Goal: Task Accomplishment & Management: Manage account settings

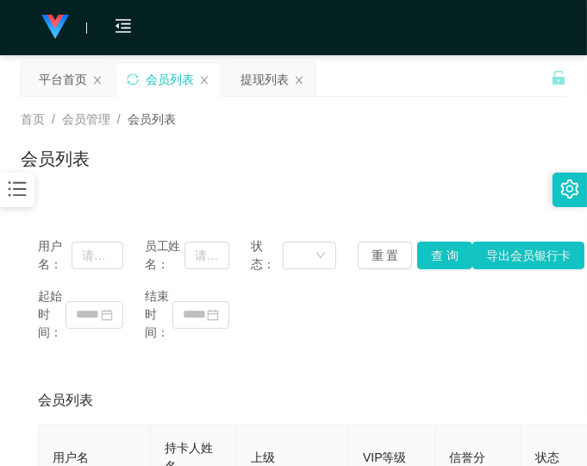
drag, startPoint x: 417, startPoint y: 325, endPoint x: 402, endPoint y: 273, distance: 54.0
click at [417, 323] on div "起始时间： 结束时间：" at bounding box center [293, 314] width 511 height 54
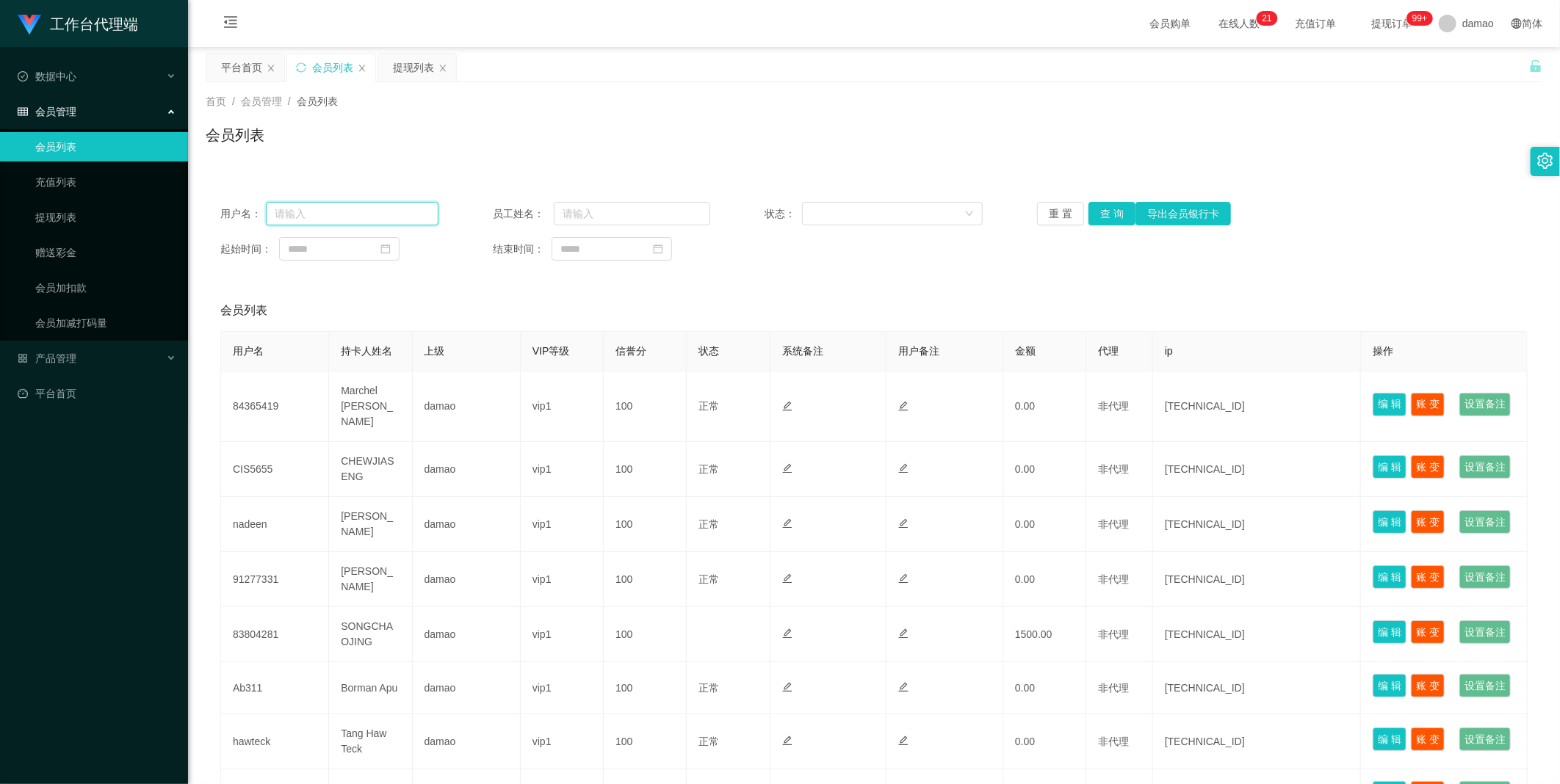
click at [331, 217] on input "text" at bounding box center [352, 214] width 173 height 24
click at [71, 258] on link "赠送彩金" at bounding box center [106, 252] width 141 height 30
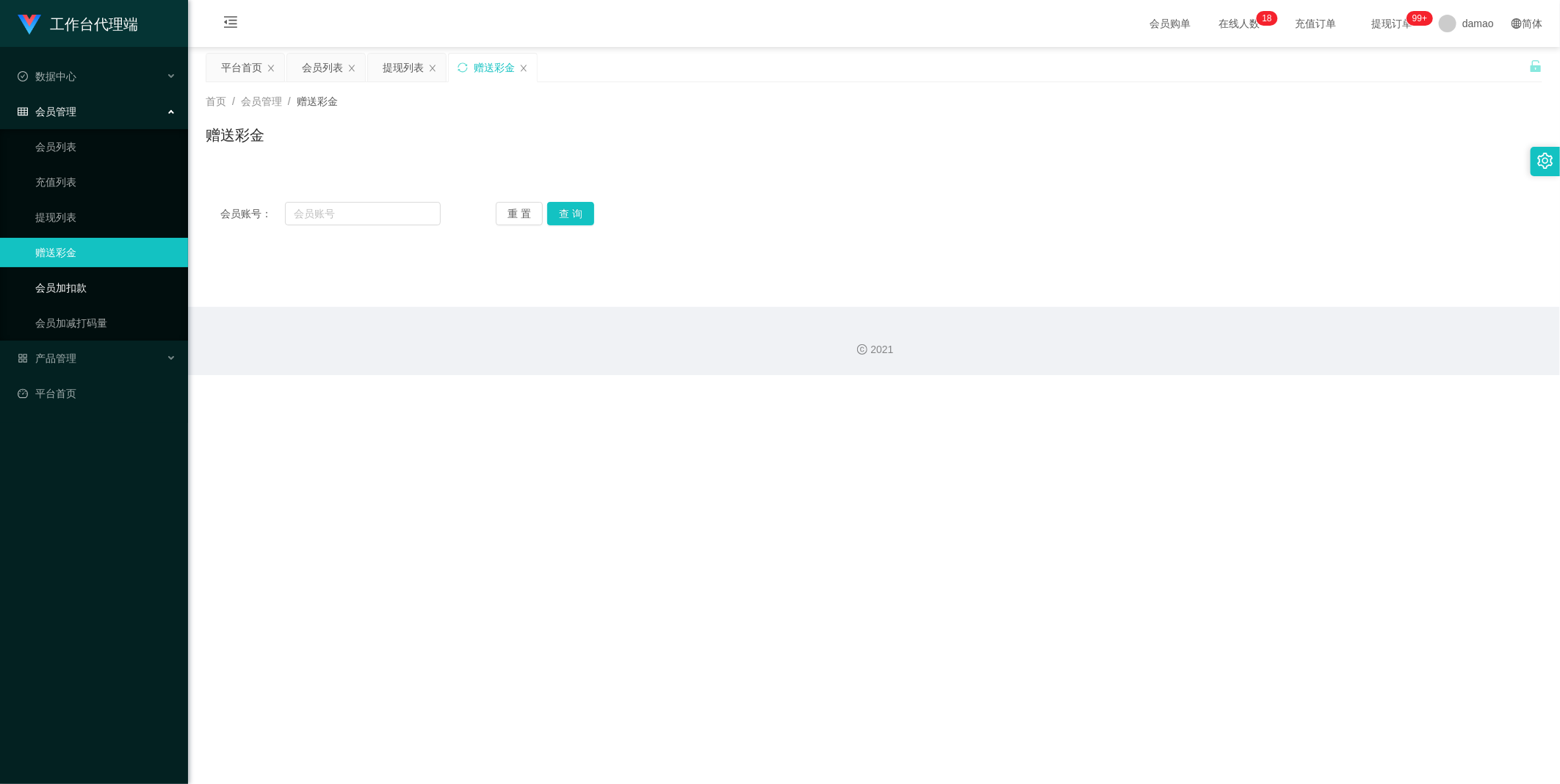
click at [67, 291] on link "会员加扣款" at bounding box center [106, 288] width 141 height 30
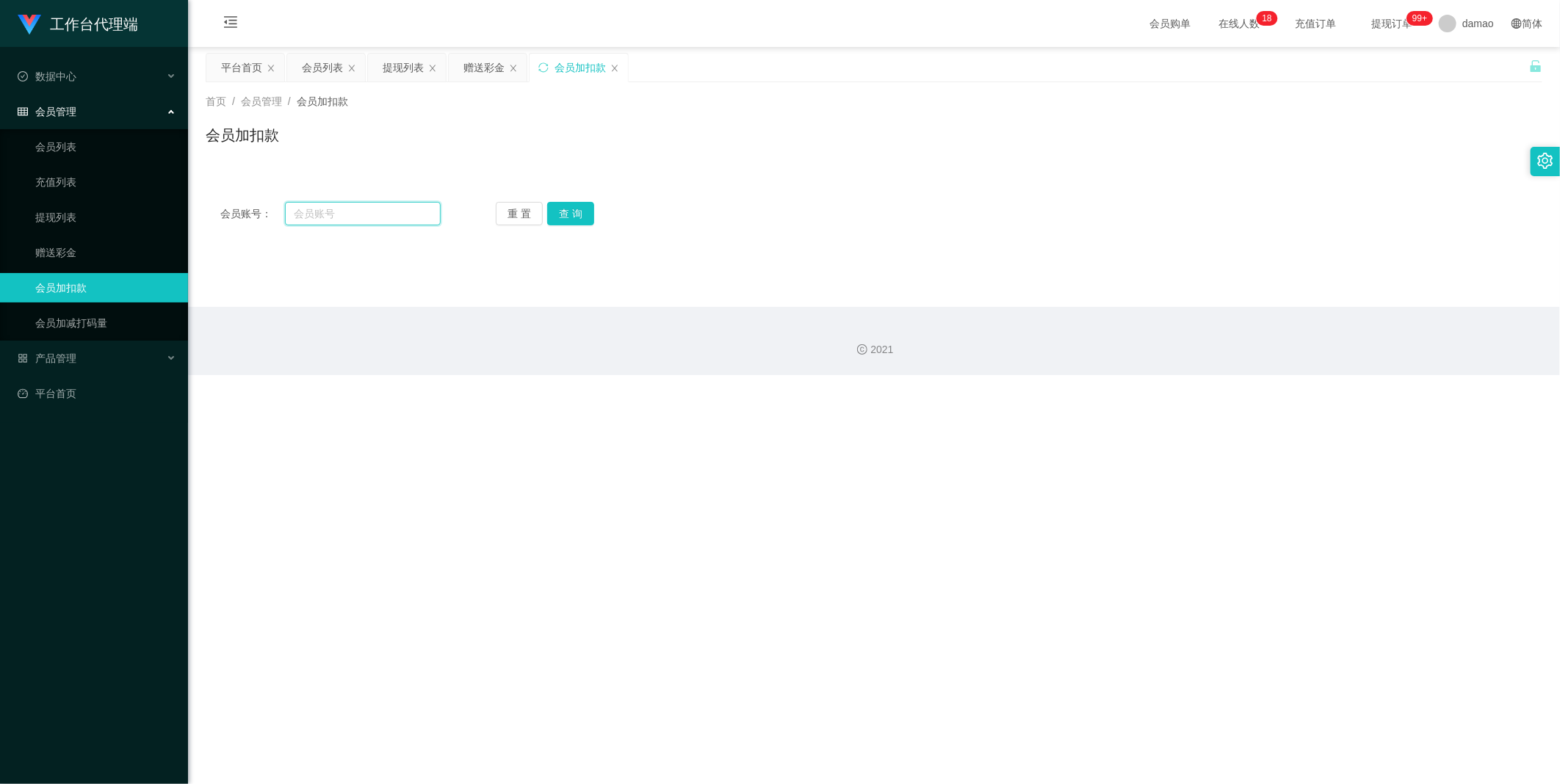
click at [357, 211] on input "text" at bounding box center [363, 214] width 156 height 24
paste input "83804281"
type input "83804281"
click at [500, 211] on button "查 询" at bounding box center [571, 214] width 47 height 24
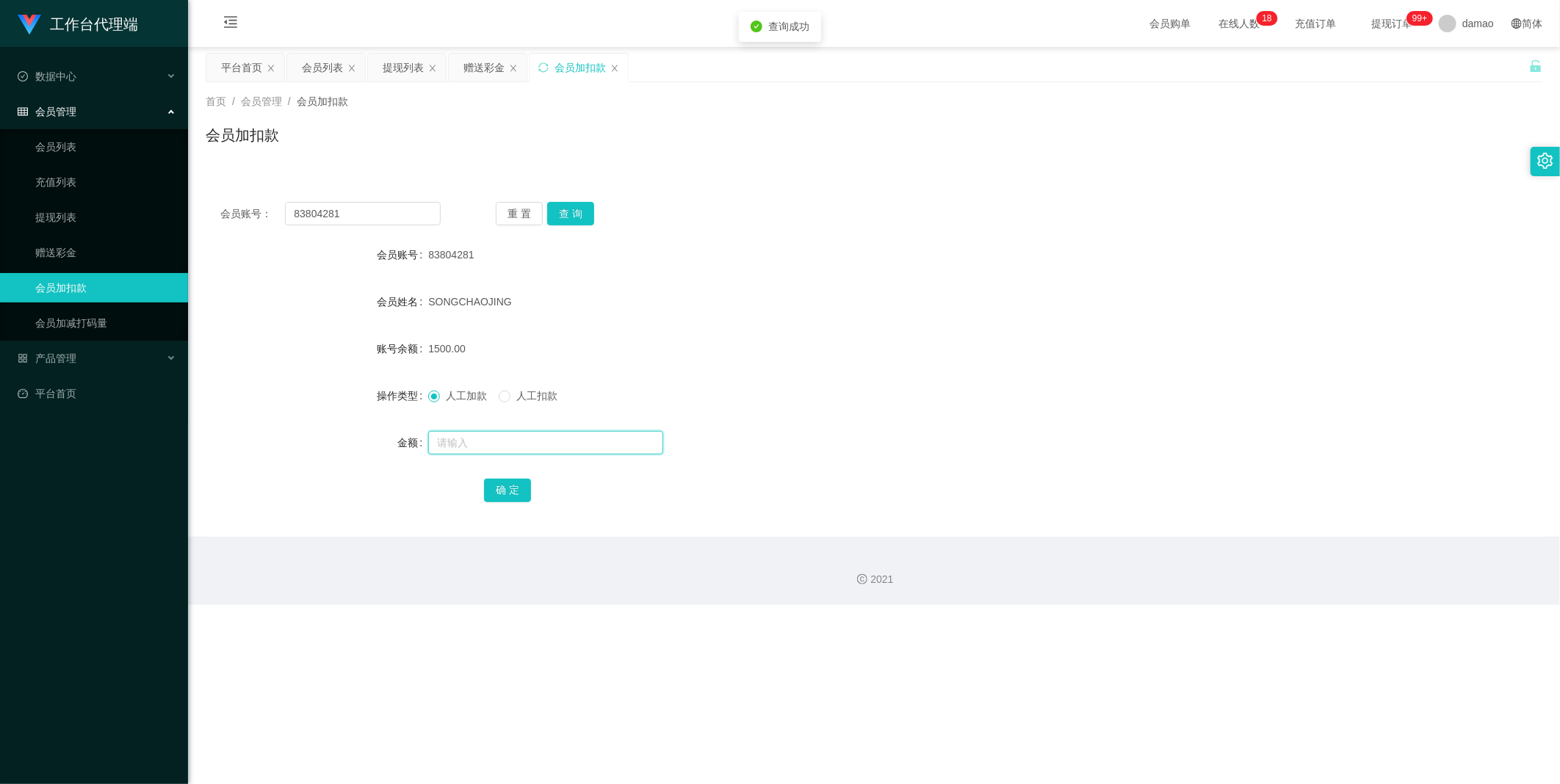
click at [473, 396] on input "text" at bounding box center [546, 443] width 235 height 24
type input "3500"
click at [500, 396] on button "确 定" at bounding box center [507, 490] width 47 height 24
click at [500, 324] on form "会员账号 83804281 会员姓名 SONGCHAOJING 账号余额 5000.00 操作类型 人工加款 人工扣款 金额 确 定" at bounding box center [875, 372] width 1337 height 265
click at [318, 59] on div "会员列表" at bounding box center [322, 67] width 41 height 28
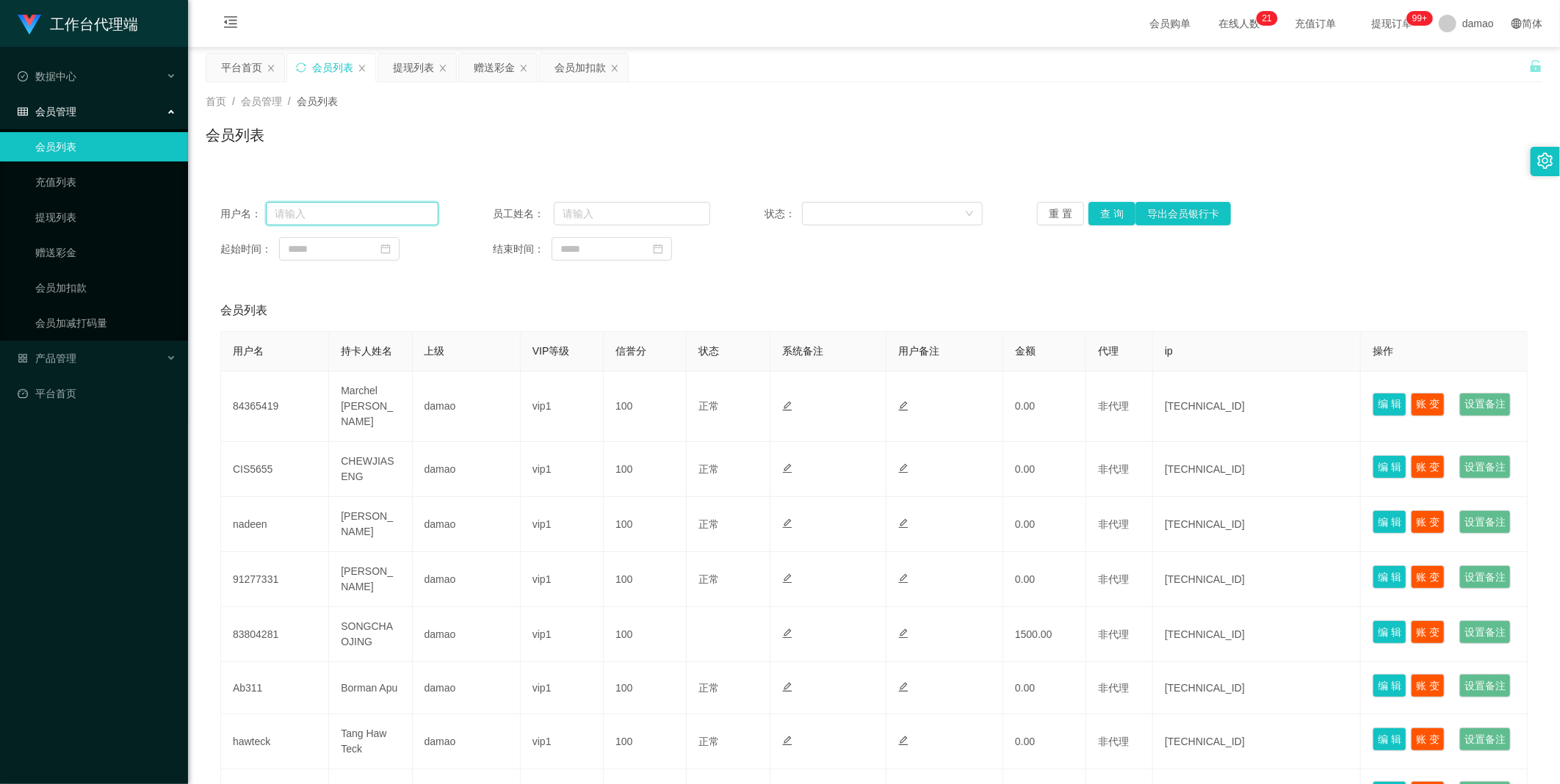
click at [371, 215] on input "text" at bounding box center [352, 214] width 173 height 24
paste input "83804281"
type input "83804281"
click at [500, 206] on button "查 询" at bounding box center [1111, 214] width 47 height 24
